Goal: Information Seeking & Learning: Learn about a topic

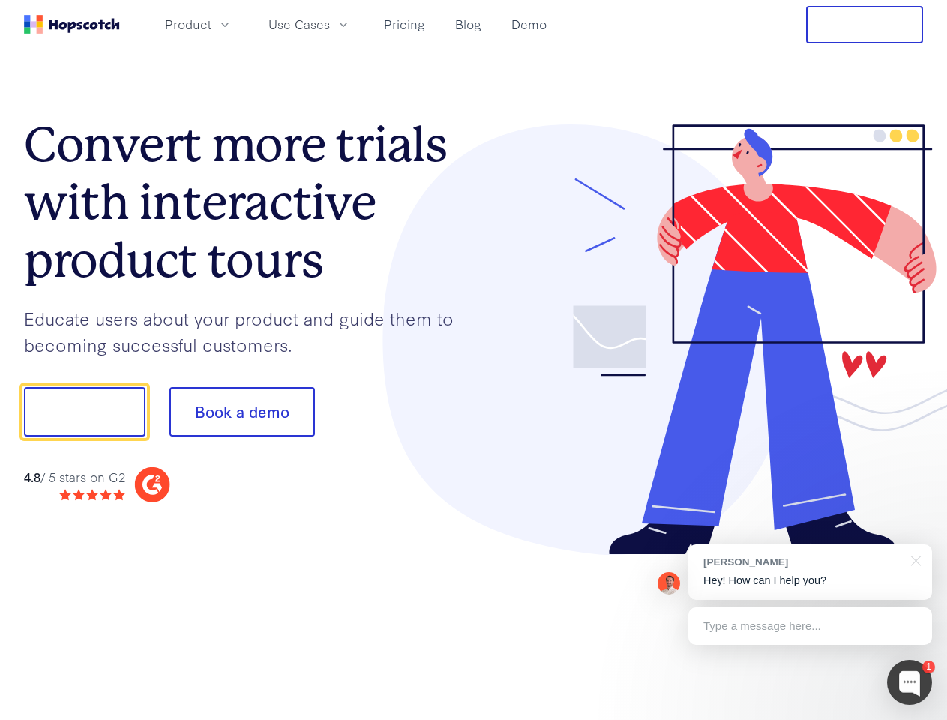
click at [474, 360] on div at bounding box center [699, 339] width 450 height 431
click at [211, 24] on span "Product" at bounding box center [188, 24] width 46 height 19
click at [330, 24] on span "Use Cases" at bounding box center [298, 24] width 61 height 19
click at [865, 25] on button "Free Trial" at bounding box center [864, 24] width 117 height 37
click at [84, 412] on button "Show me!" at bounding box center [84, 411] width 121 height 49
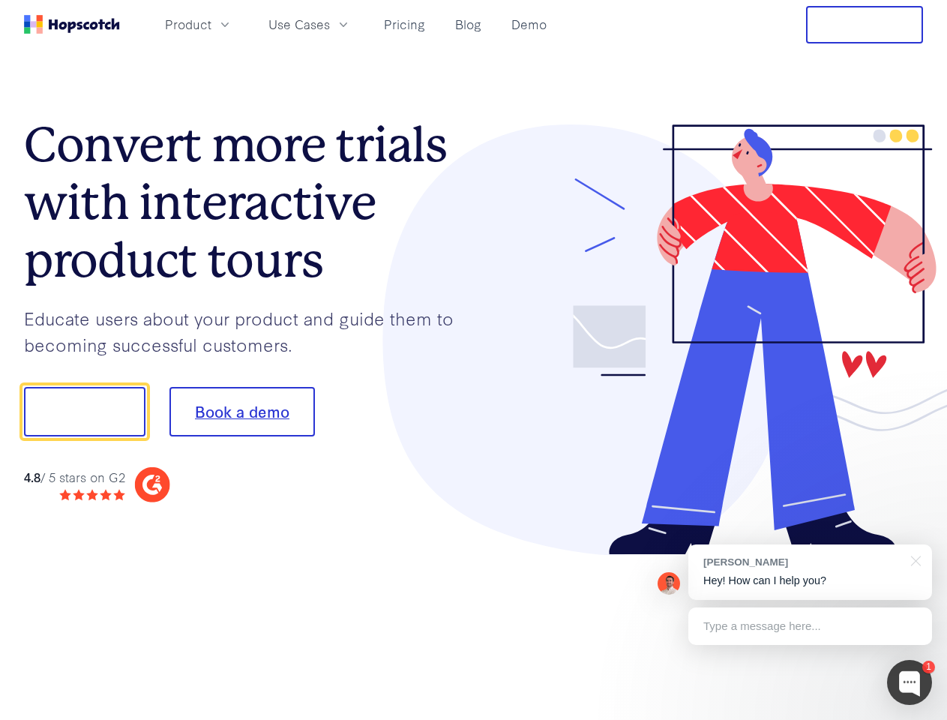
click at [241, 412] on button "Book a demo" at bounding box center [241, 411] width 145 height 49
click at [910, 682] on div at bounding box center [909, 682] width 45 height 45
click at [810, 572] on div "[PERSON_NAME] Hey! How can I help you?" at bounding box center [810, 571] width 244 height 55
click at [913, 559] on div at bounding box center [913, 559] width 37 height 31
click at [810, 626] on div "Type a message here..." at bounding box center [810, 625] width 244 height 37
